Goal: Task Accomplishment & Management: Use online tool/utility

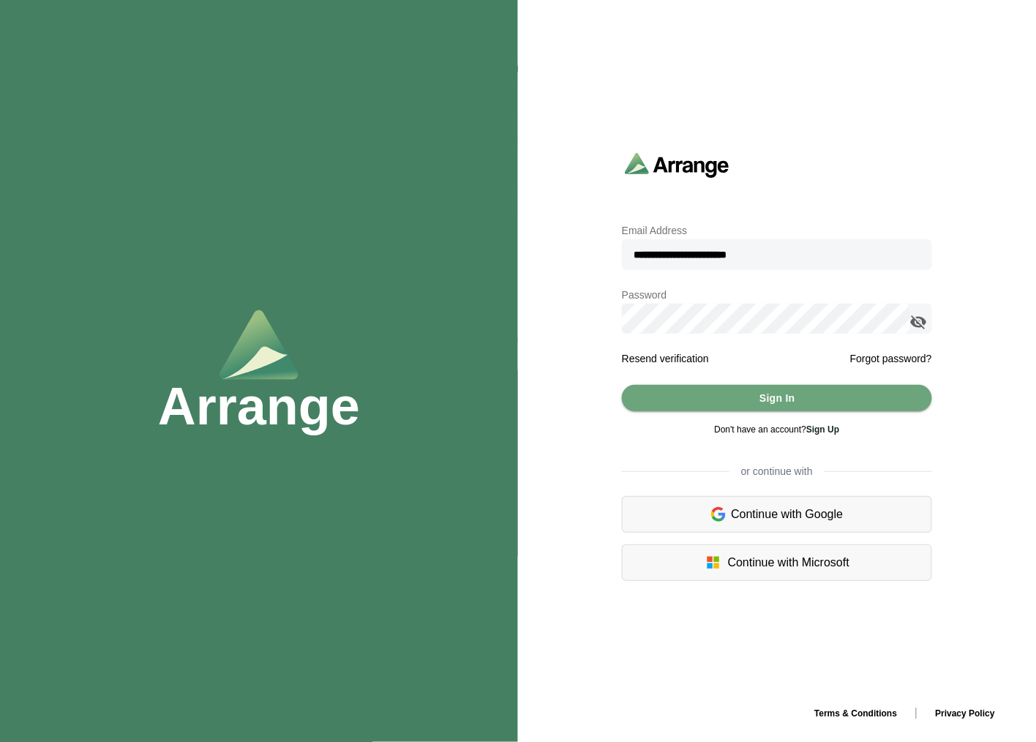
click at [766, 413] on div "Don't have an account? Sign Up" at bounding box center [777, 428] width 310 height 35
click at [779, 396] on span "Sign In" at bounding box center [777, 398] width 37 height 28
click at [922, 323] on icon "appended action" at bounding box center [919, 322] width 18 height 18
